Goal: Register for event/course

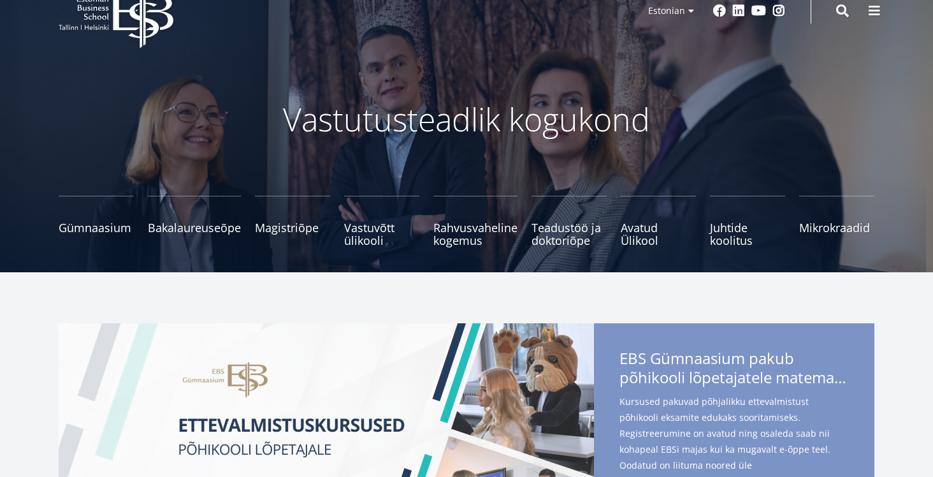
scroll to position [34, 0]
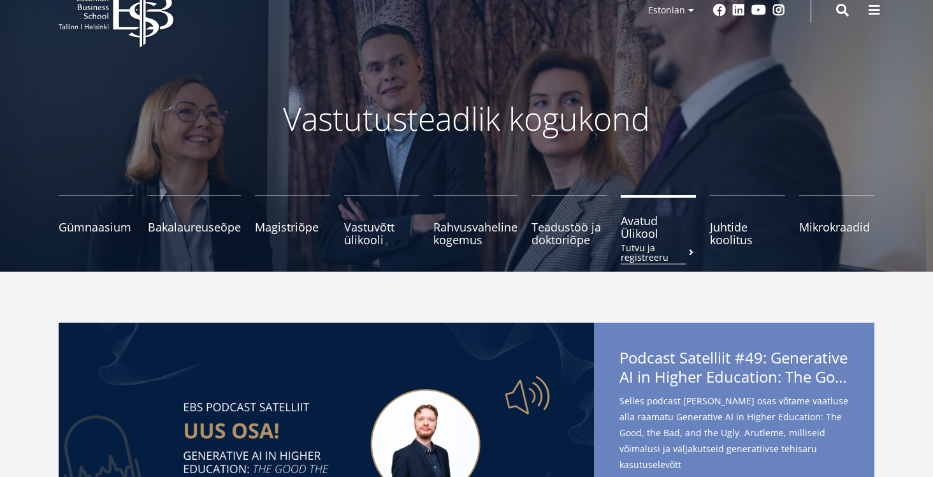
click at [656, 226] on span "Avatud Ülikool Tutvu ja registreeru" at bounding box center [658, 226] width 75 height 25
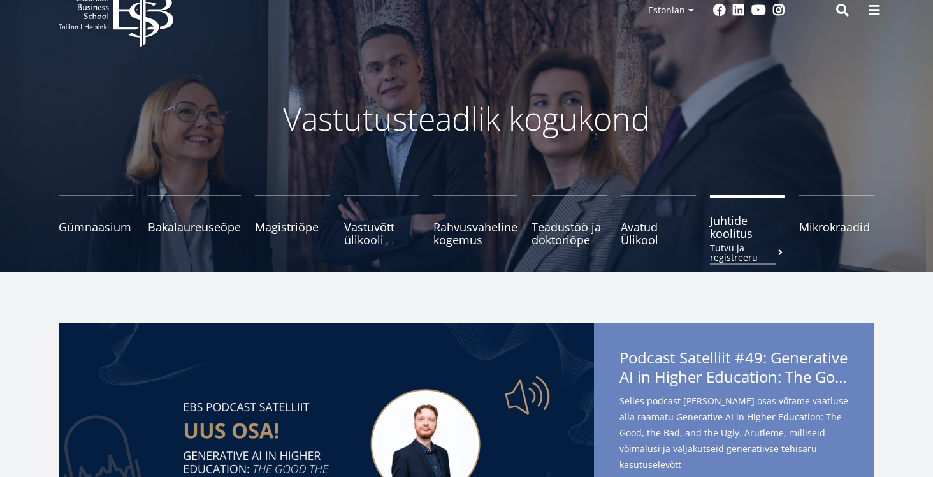
click at [734, 231] on span "Juhtide koolitus Tutvu ja registreeru" at bounding box center [747, 226] width 75 height 25
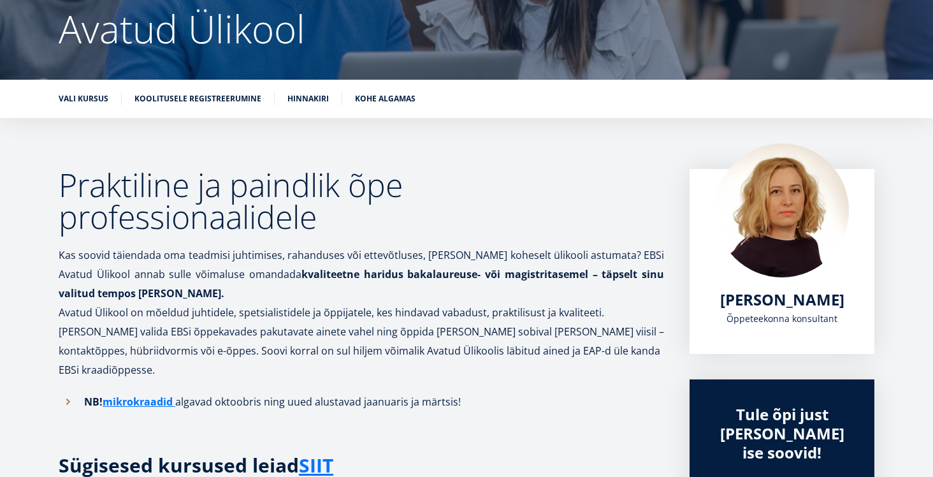
scroll to position [128, 0]
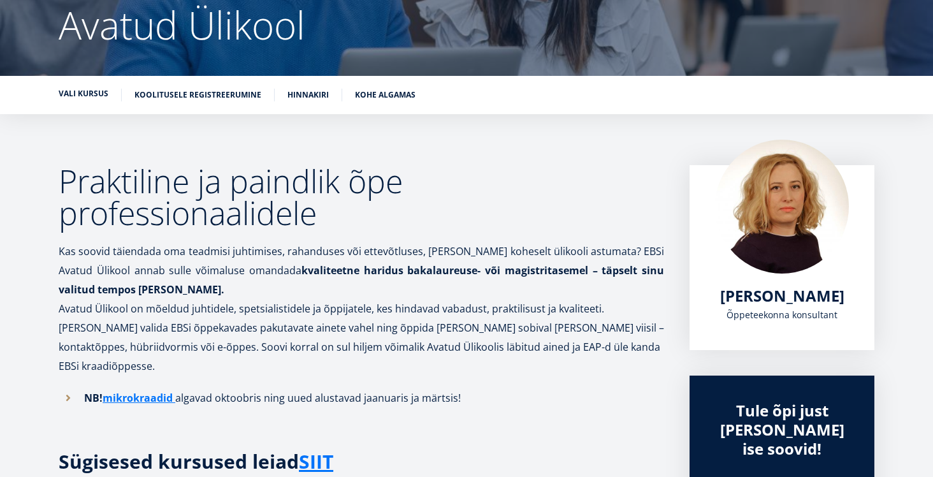
click at [75, 98] on link "Vali kursus" at bounding box center [84, 93] width 50 height 13
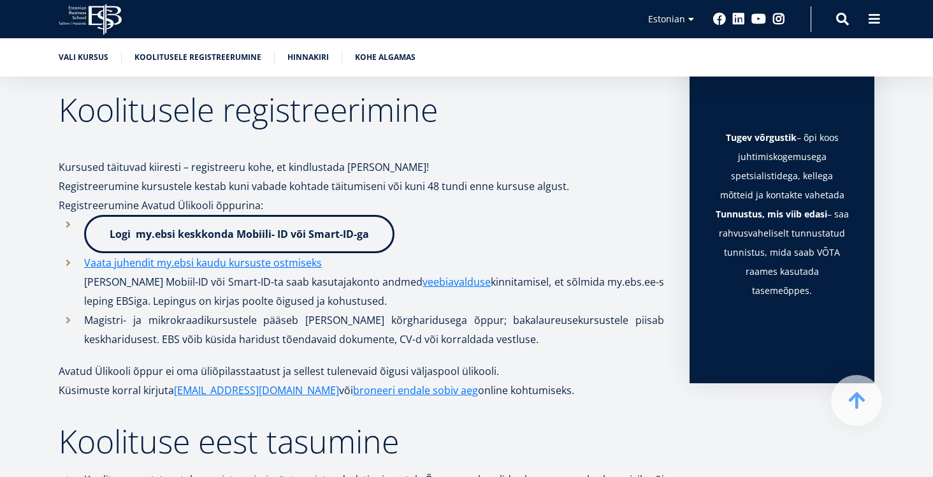
scroll to position [956, 0]
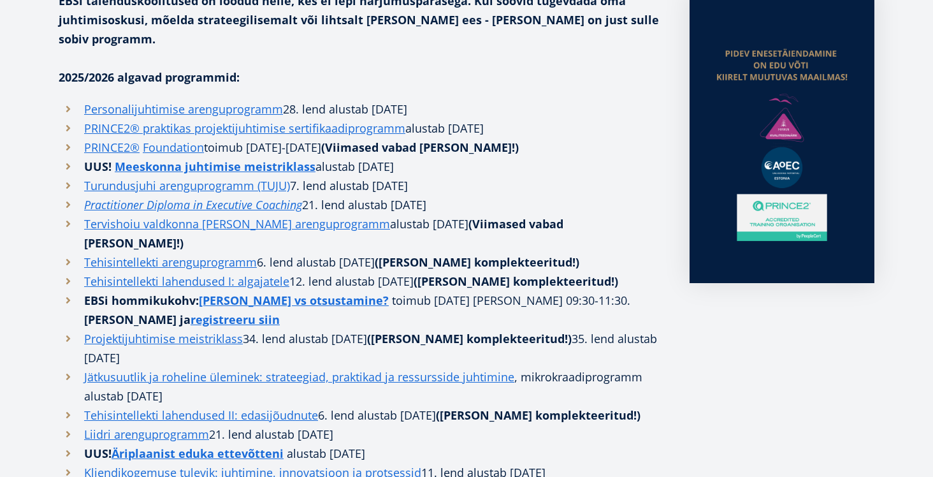
scroll to position [363, 0]
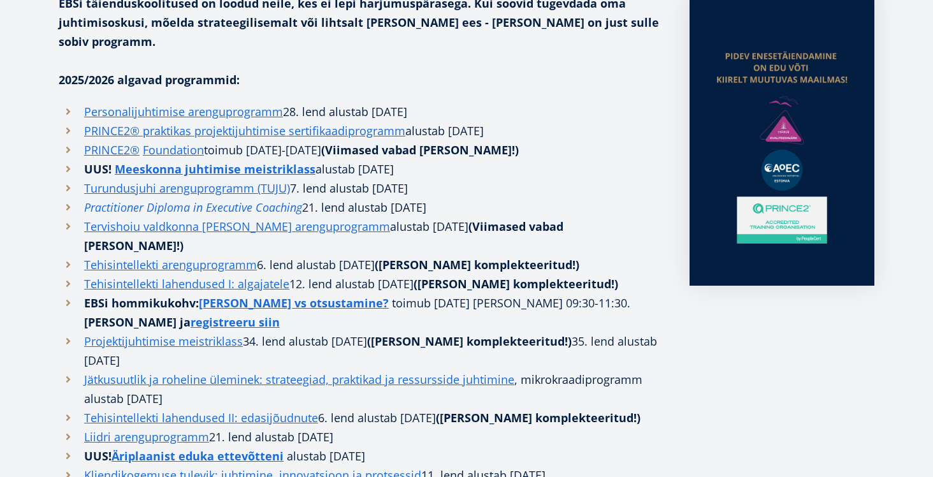
click at [169, 199] on em "Practitioner Diploma in Executive Coaching" at bounding box center [193, 206] width 218 height 15
